Goal: Find contact information: Find contact information

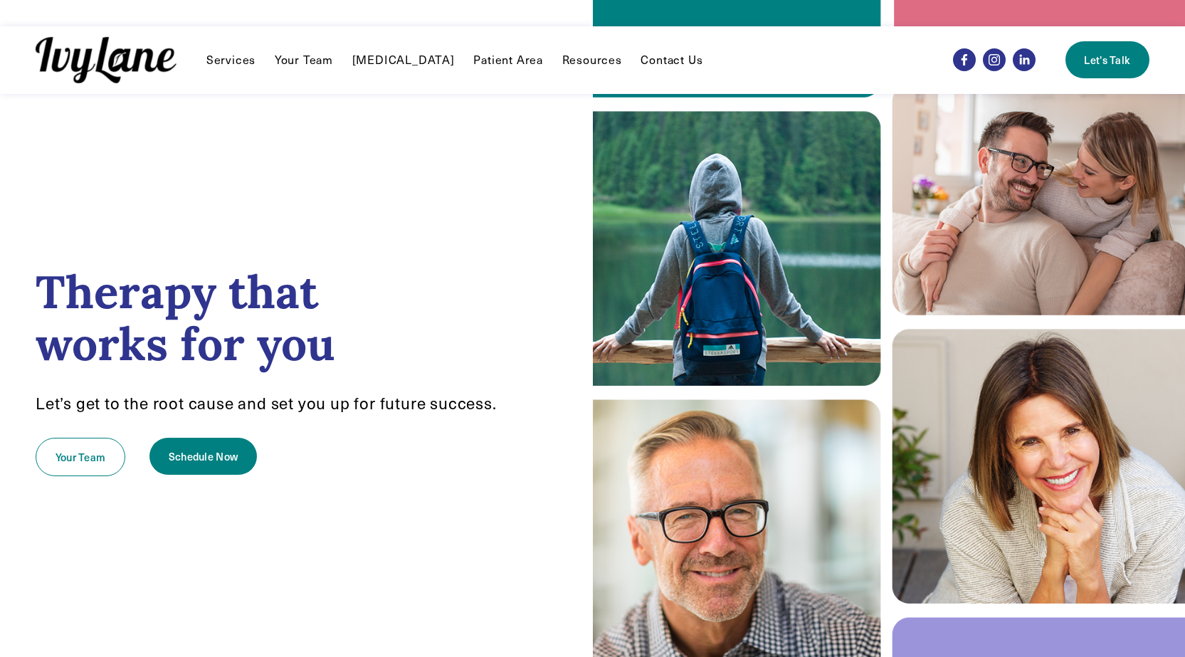
click at [643, 58] on link "Contact Us" at bounding box center [672, 59] width 62 height 17
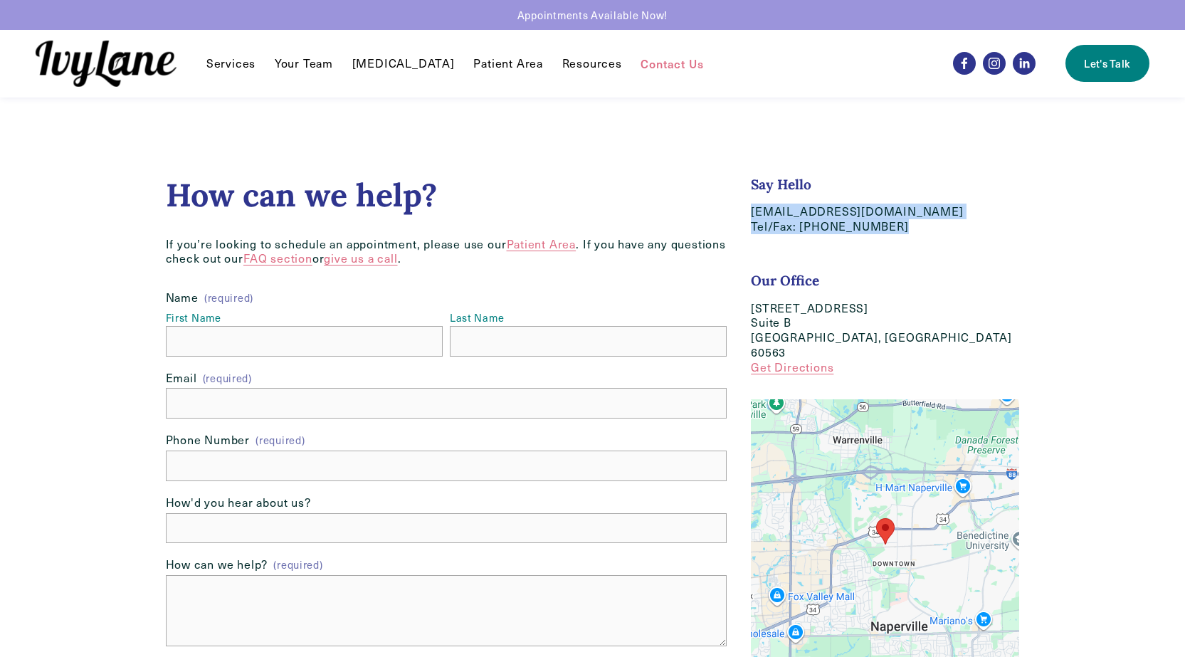
drag, startPoint x: 888, startPoint y: 222, endPoint x: 740, endPoint y: 214, distance: 148.3
click at [740, 214] on div "Say Hello hello@IvyLaneCounseling.com Tel/Fax: (630) 282-8589 Our Office 618 We…" at bounding box center [885, 281] width 293 height 211
copy p "hello@IvyLaneCounseling.com Tel/Fax: (630) 282-8589"
